Goal: Navigation & Orientation: Find specific page/section

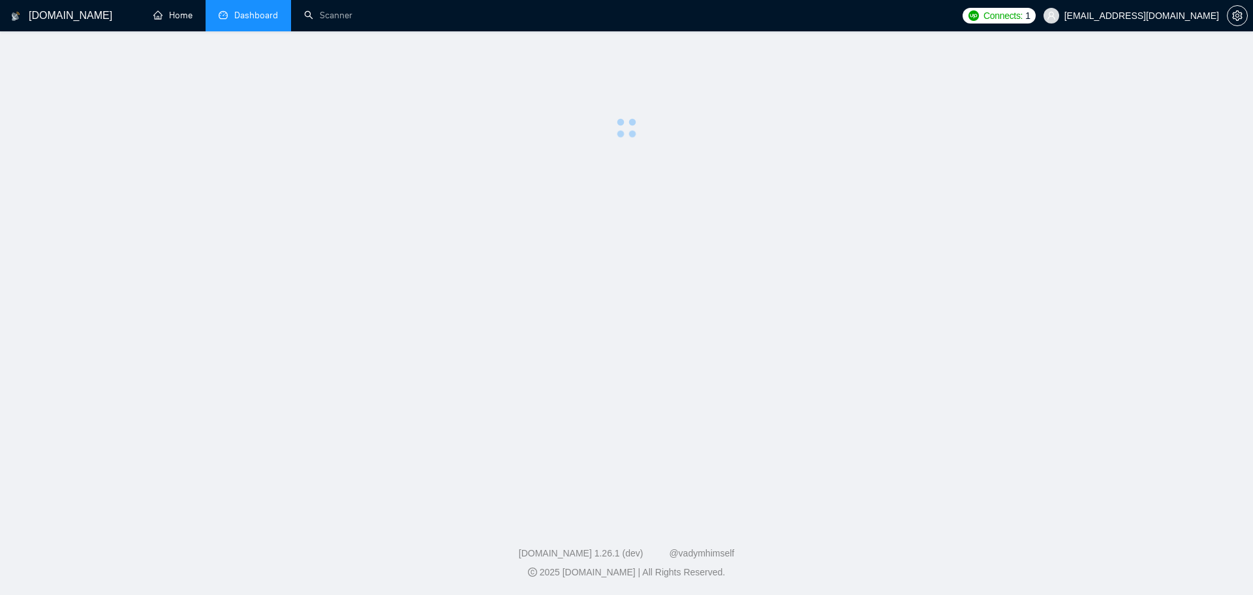
click at [174, 13] on link "Home" at bounding box center [172, 15] width 39 height 11
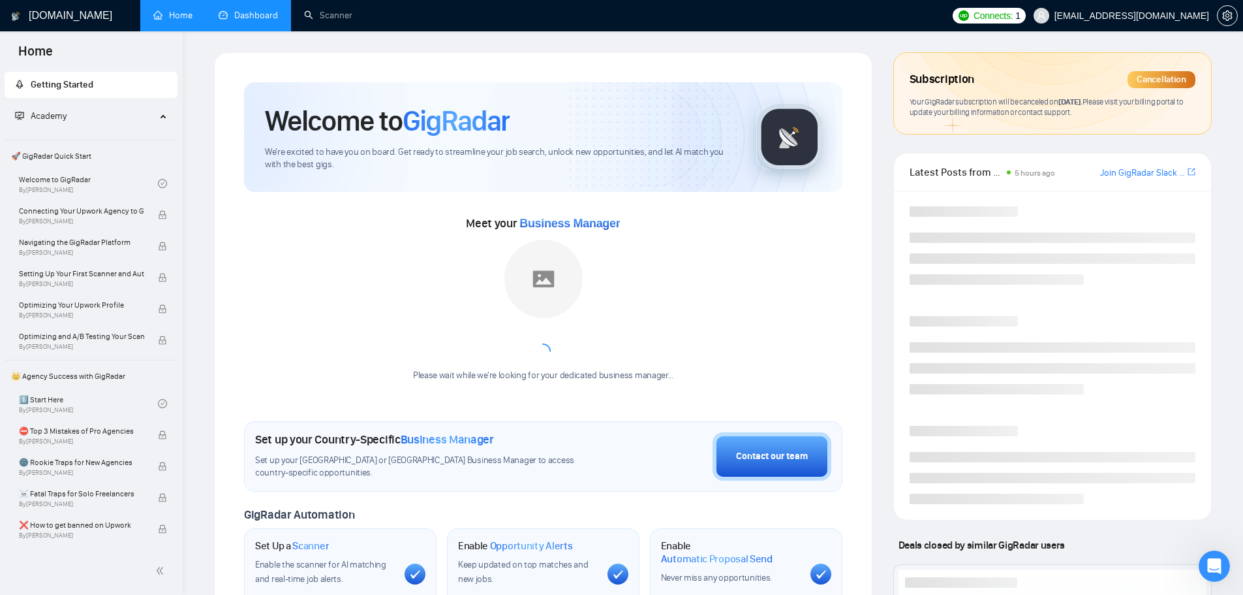
click at [228, 14] on link "Dashboard" at bounding box center [248, 15] width 59 height 11
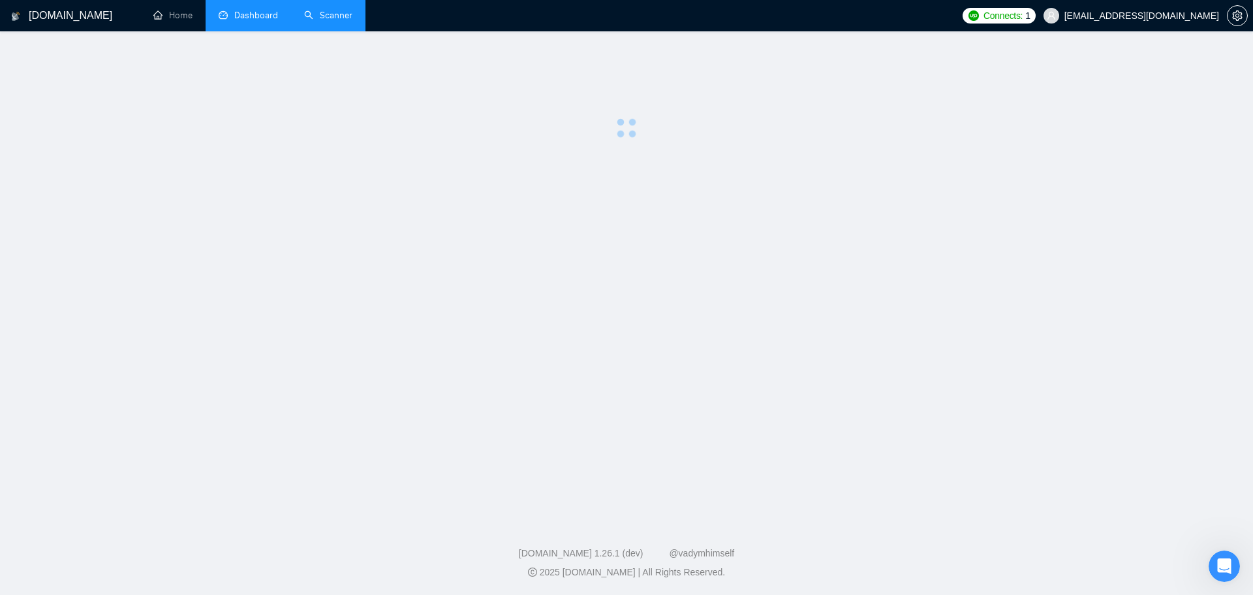
click at [326, 18] on link "Scanner" at bounding box center [328, 15] width 48 height 11
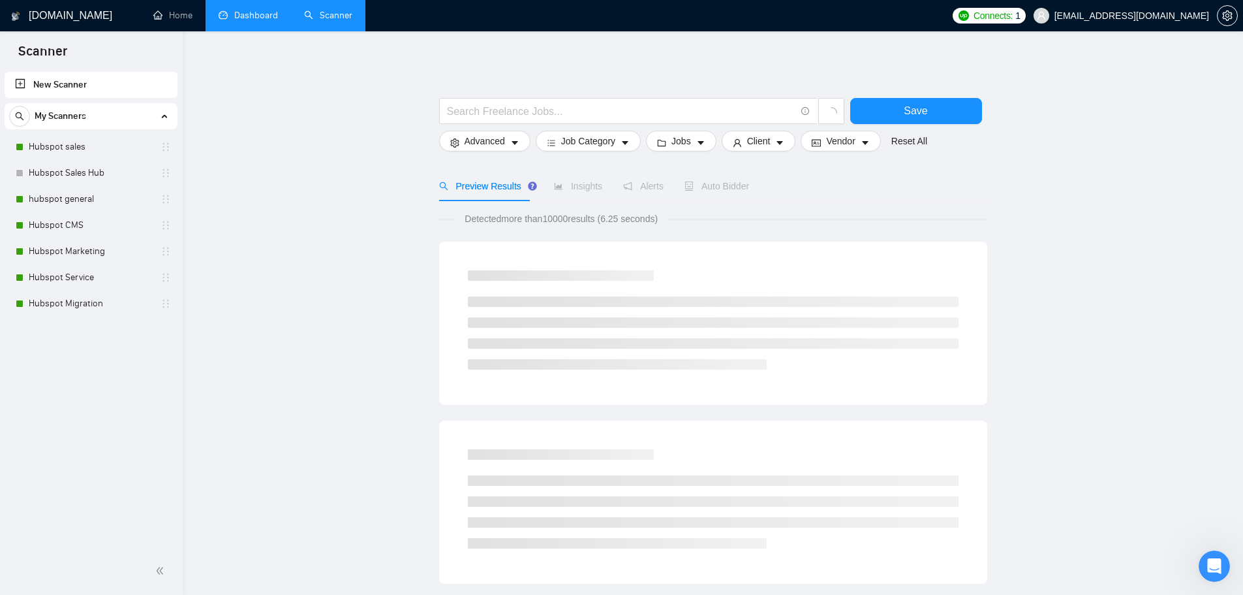
click at [253, 21] on link "Dashboard" at bounding box center [248, 15] width 59 height 11
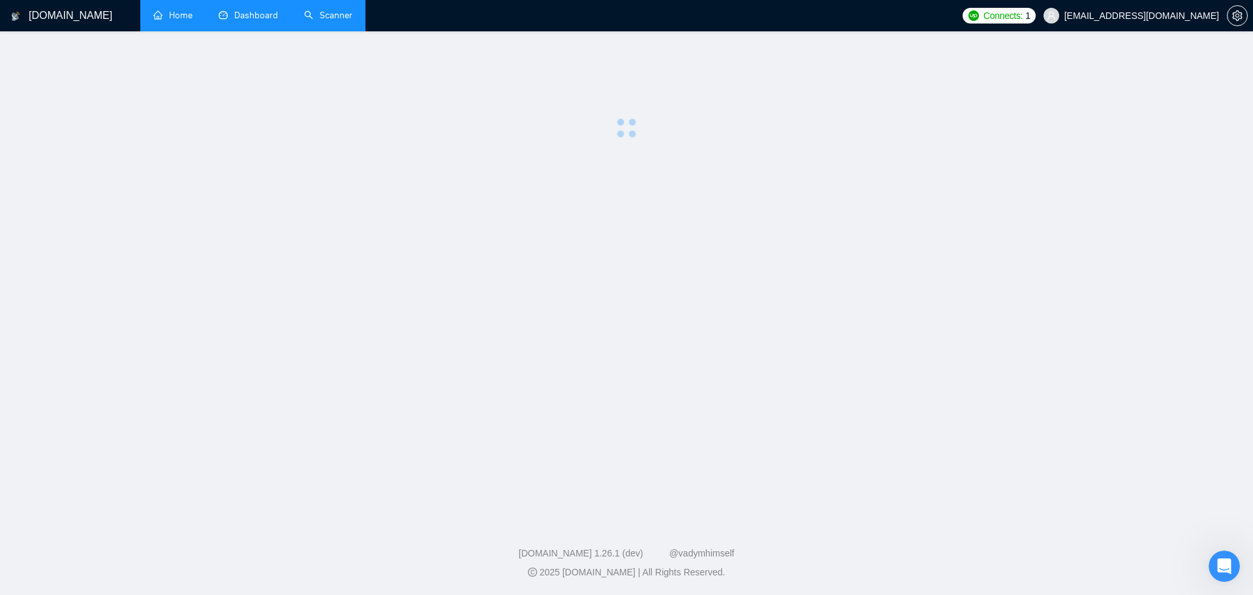
click at [172, 16] on link "Home" at bounding box center [172, 15] width 39 height 11
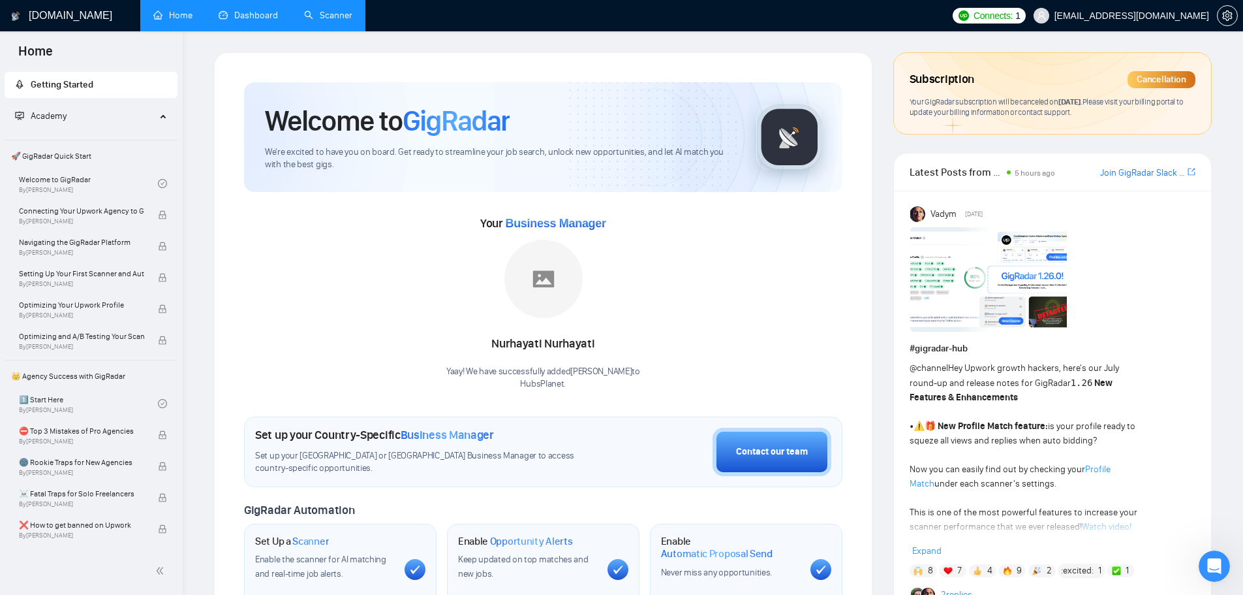
click at [235, 12] on link "Dashboard" at bounding box center [248, 15] width 59 height 11
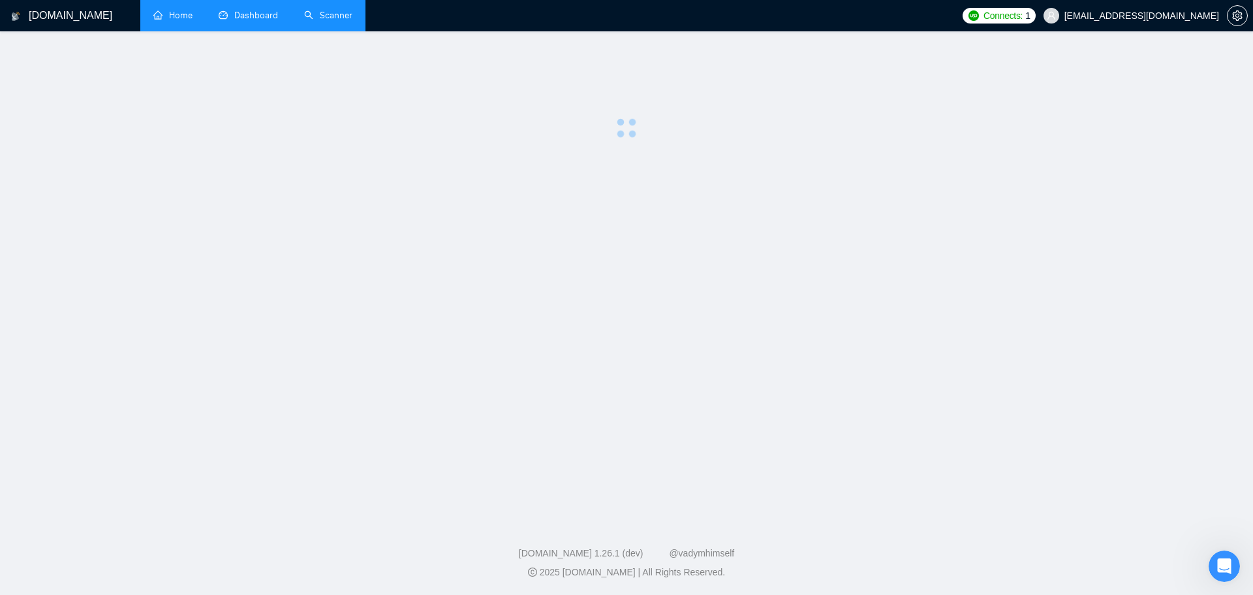
click at [183, 12] on link "Home" at bounding box center [172, 15] width 39 height 11
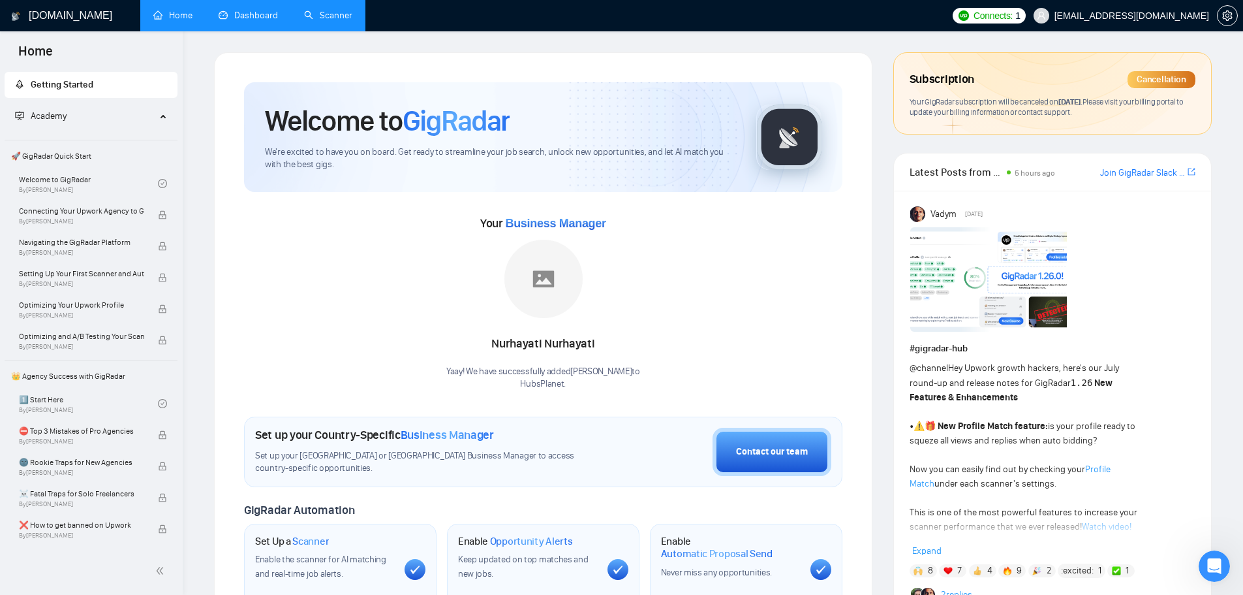
click at [251, 12] on link "Dashboard" at bounding box center [248, 15] width 59 height 11
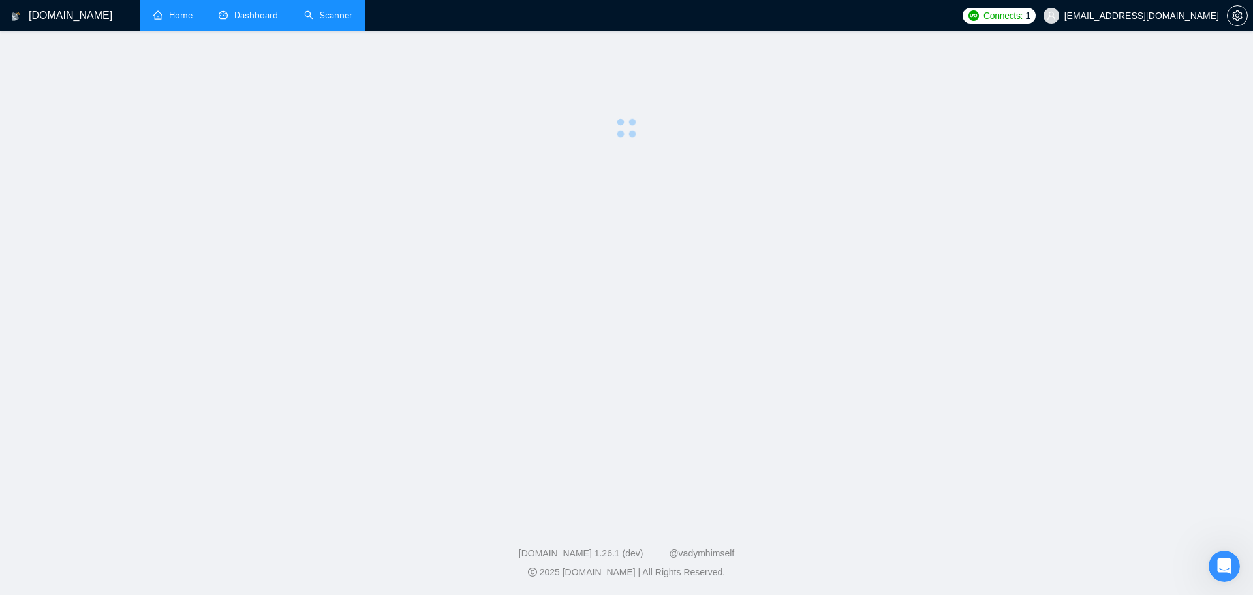
click at [183, 11] on link "Home" at bounding box center [172, 15] width 39 height 11
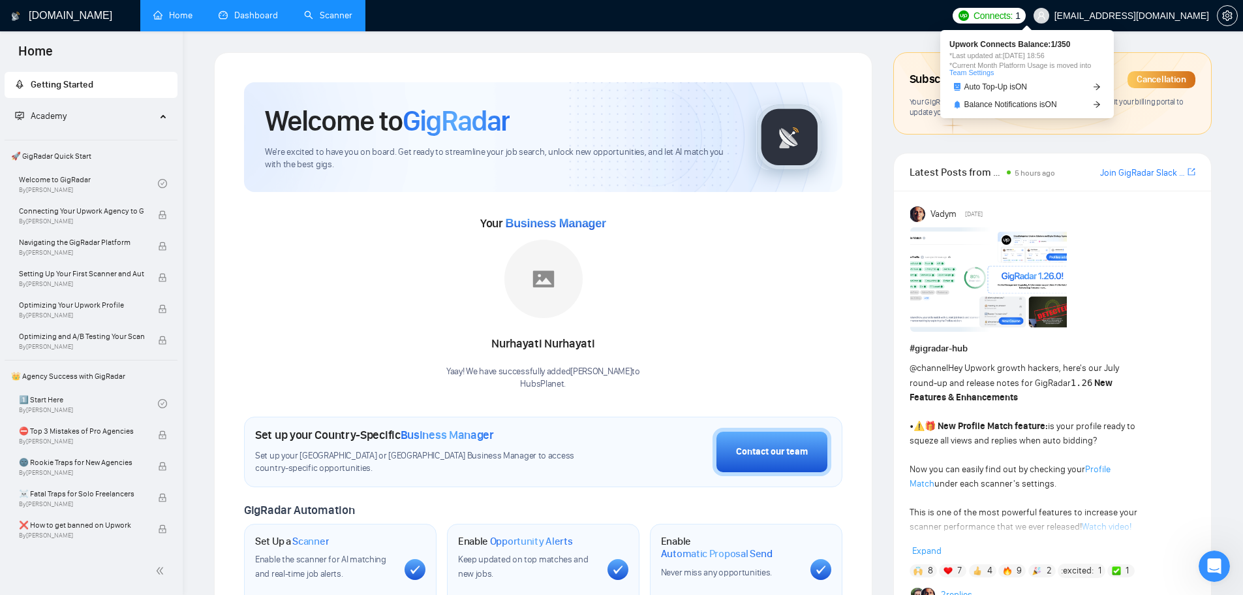
click at [1013, 11] on span "Connects:" at bounding box center [993, 15] width 39 height 14
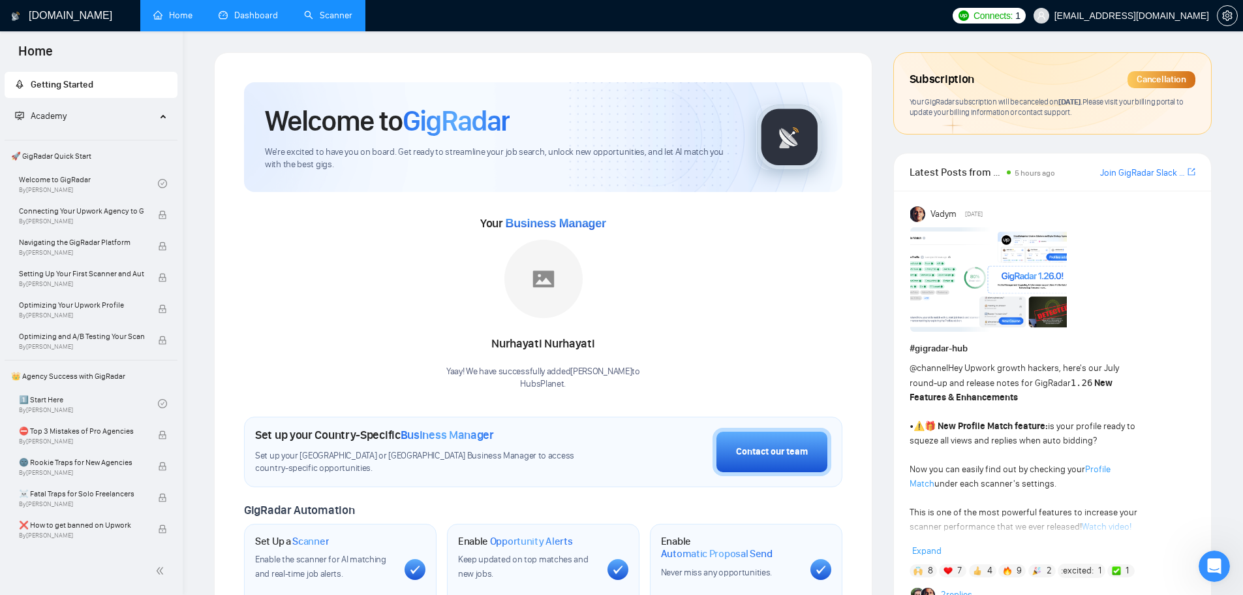
click at [914, 12] on ul "Home Dashboard Scanner" at bounding box center [541, 15] width 811 height 31
click at [266, 16] on link "Dashboard" at bounding box center [248, 15] width 59 height 11
